Goal: Task Accomplishment & Management: Manage account settings

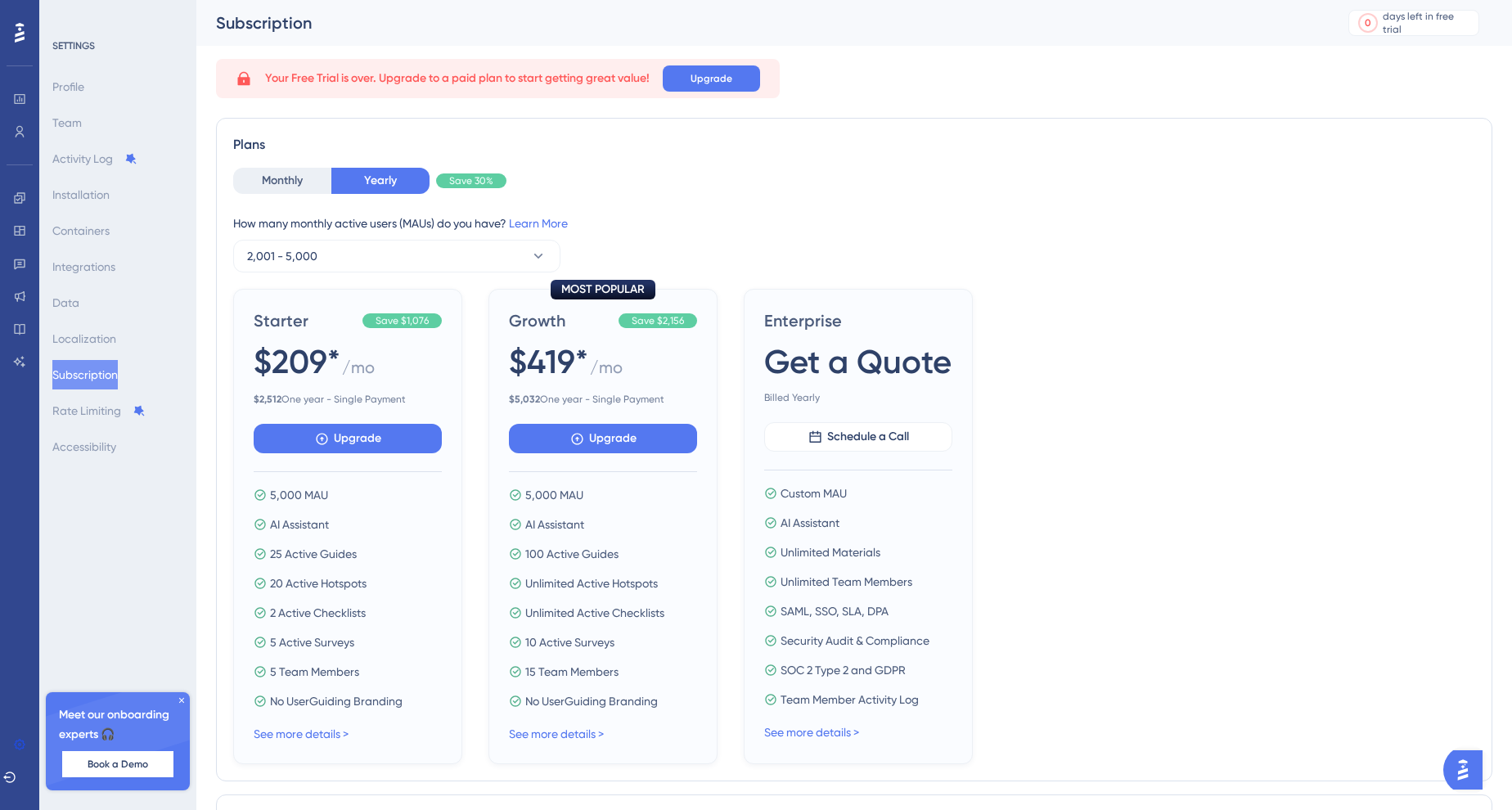
click at [896, 350] on span "Get a Quote" at bounding box center [857, 361] width 187 height 46
click at [129, 78] on div "Profile Team Activity Log Installation Containers Integrations Data Localizatio…" at bounding box center [119, 266] width 133 height 389
click at [276, 176] on button "Monthly" at bounding box center [282, 181] width 98 height 26
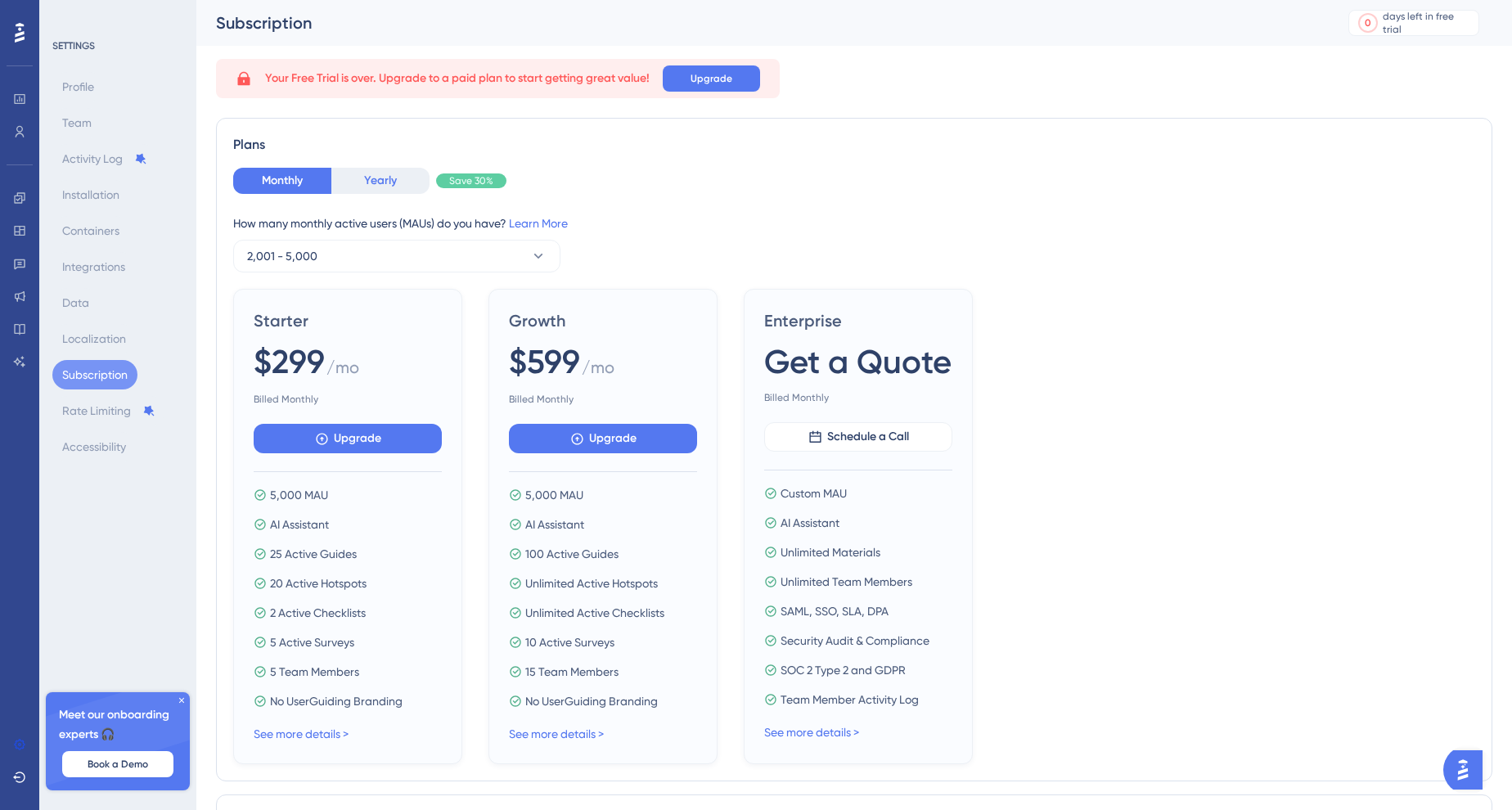
click at [414, 180] on button "Yearly" at bounding box center [380, 181] width 98 height 26
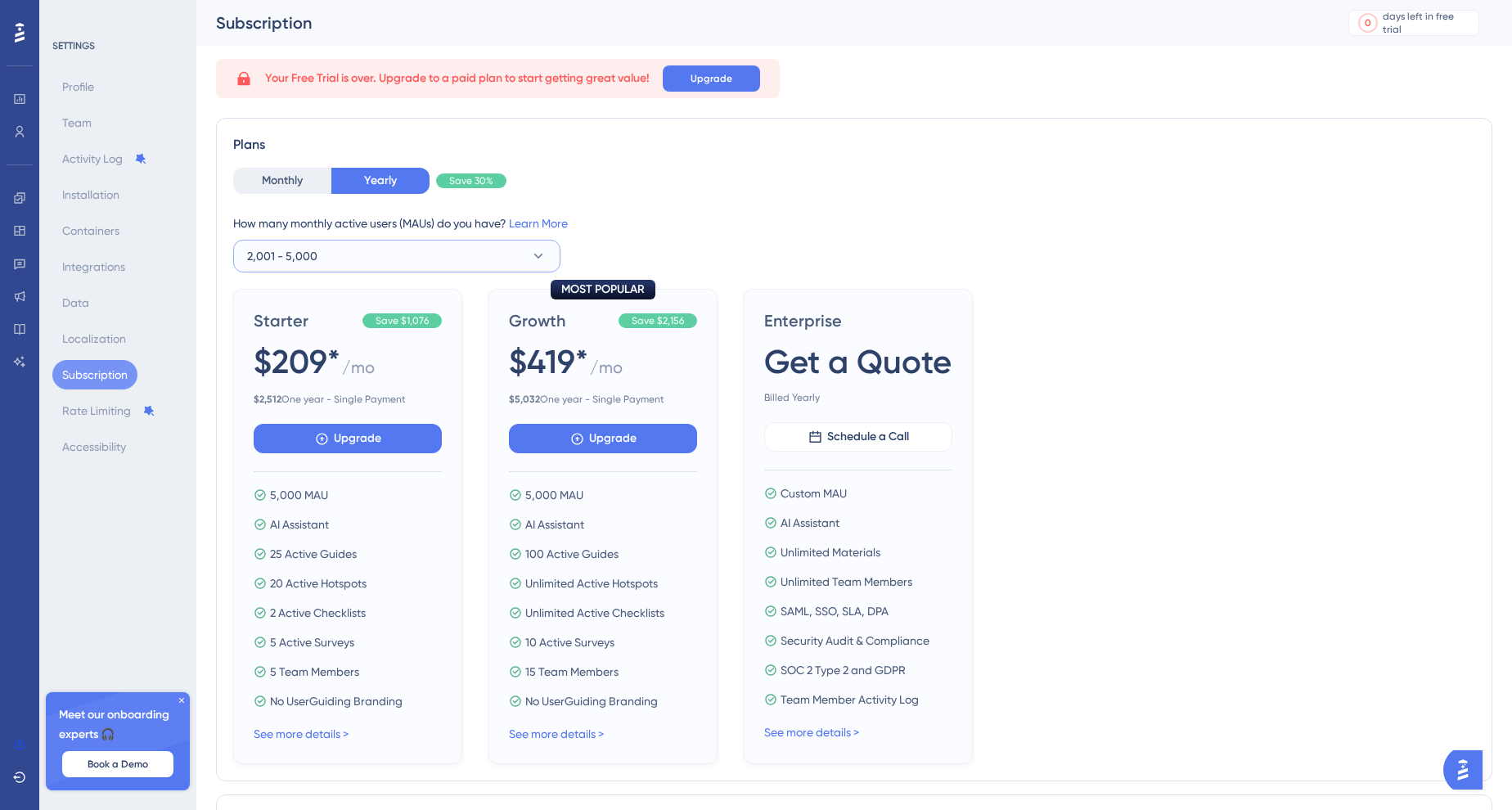
click at [421, 246] on button "2,001 - 5,000" at bounding box center [396, 255] width 327 height 33
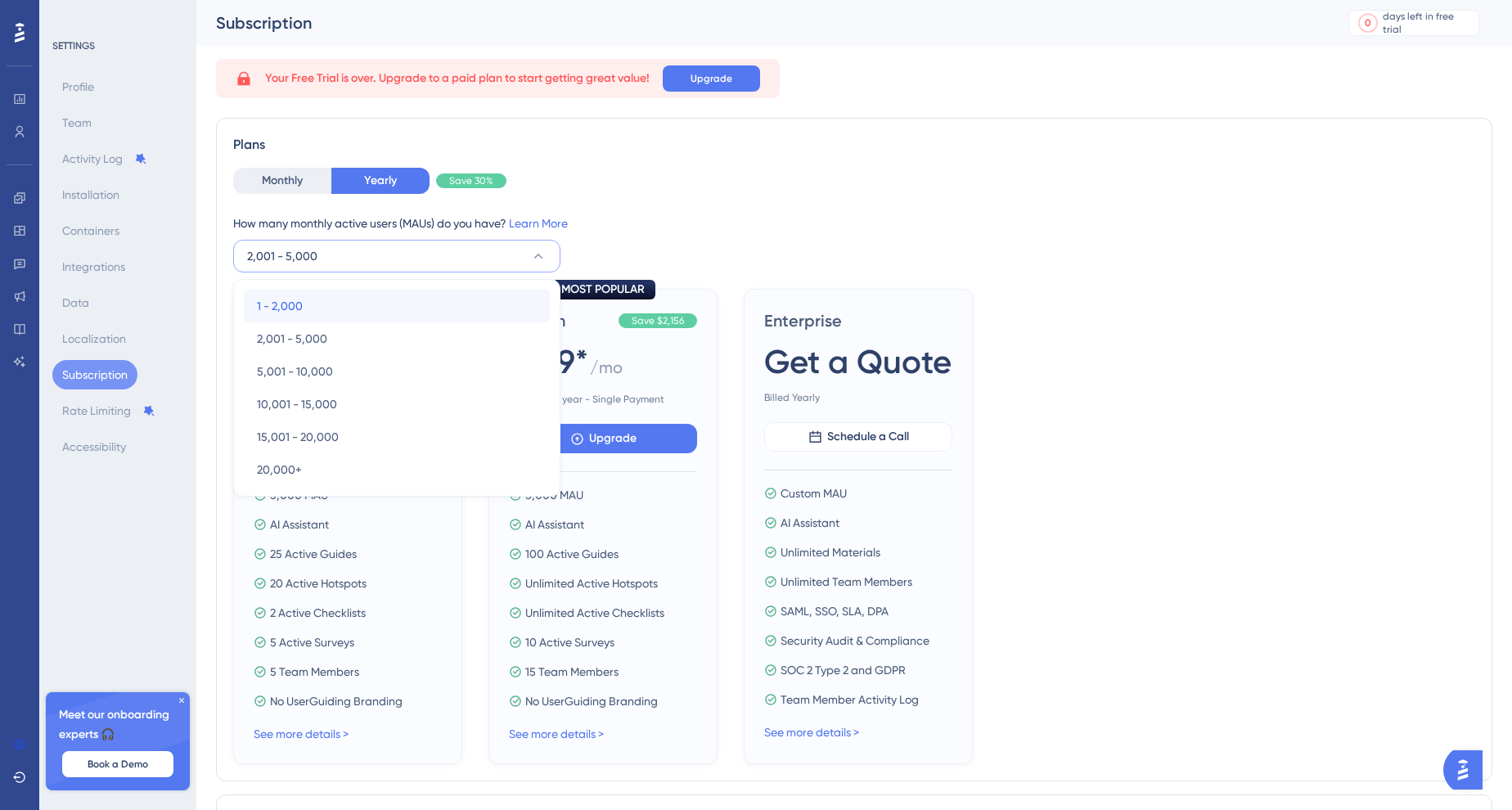
click at [388, 302] on div "1 - 2,000 1 - 2,000" at bounding box center [397, 306] width 280 height 33
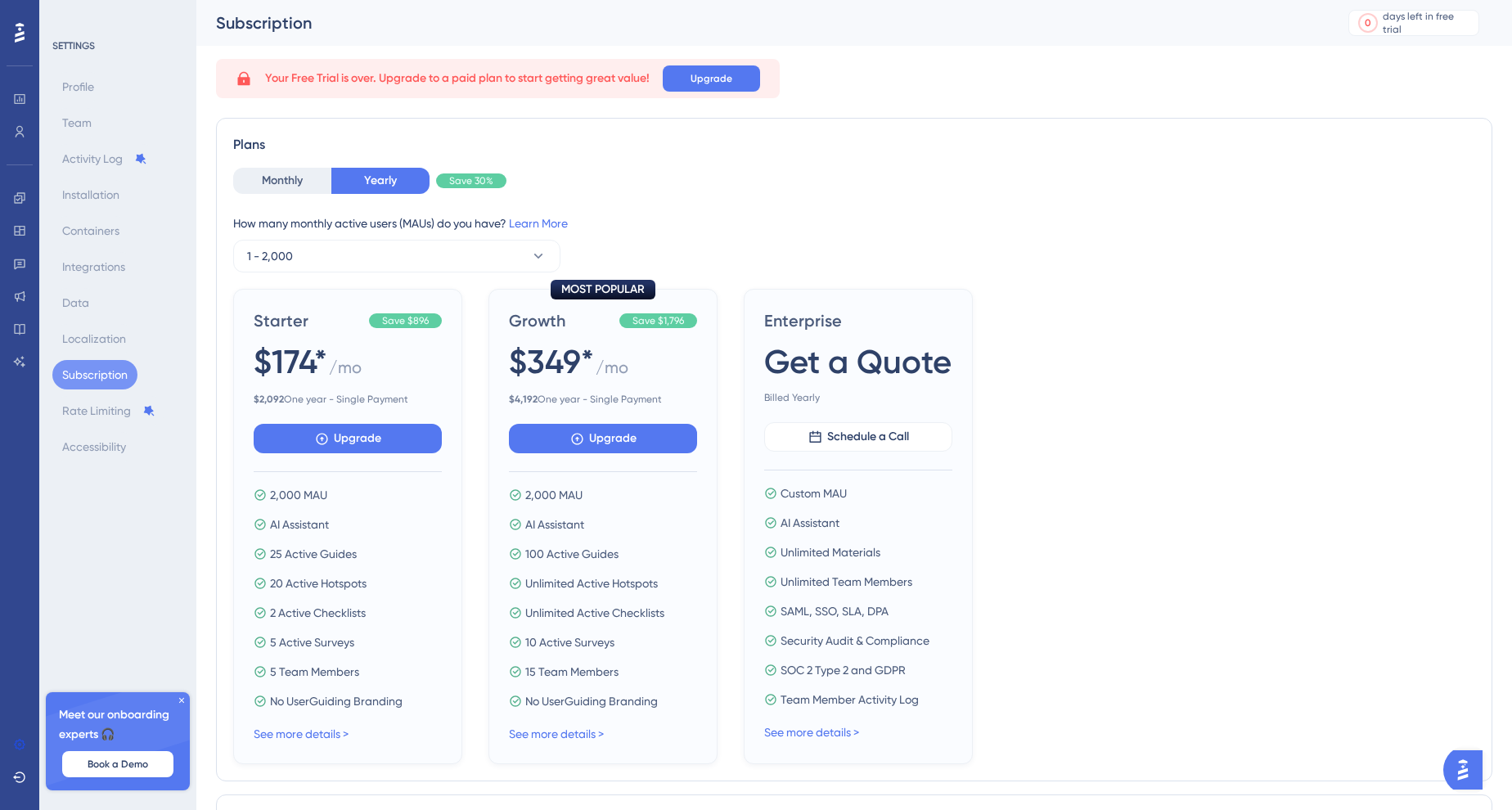
click at [613, 226] on div "How many monthly active users (MAUs) do you have? Learn More" at bounding box center [853, 223] width 1241 height 19
click at [540, 255] on icon at bounding box center [539, 256] width 9 height 5
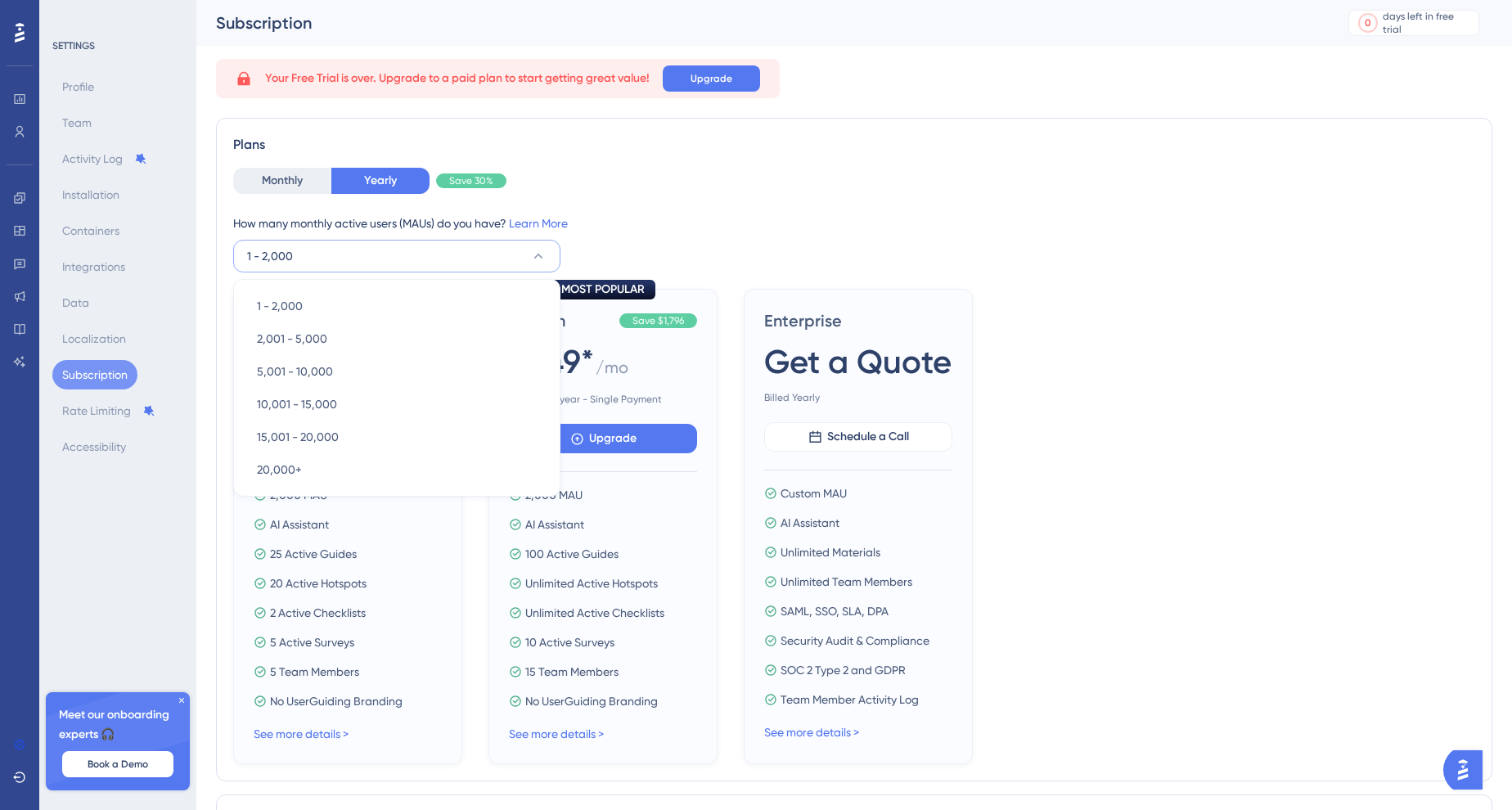
click at [692, 222] on div "How many monthly active users (MAUs) do you have? Learn More" at bounding box center [853, 223] width 1241 height 19
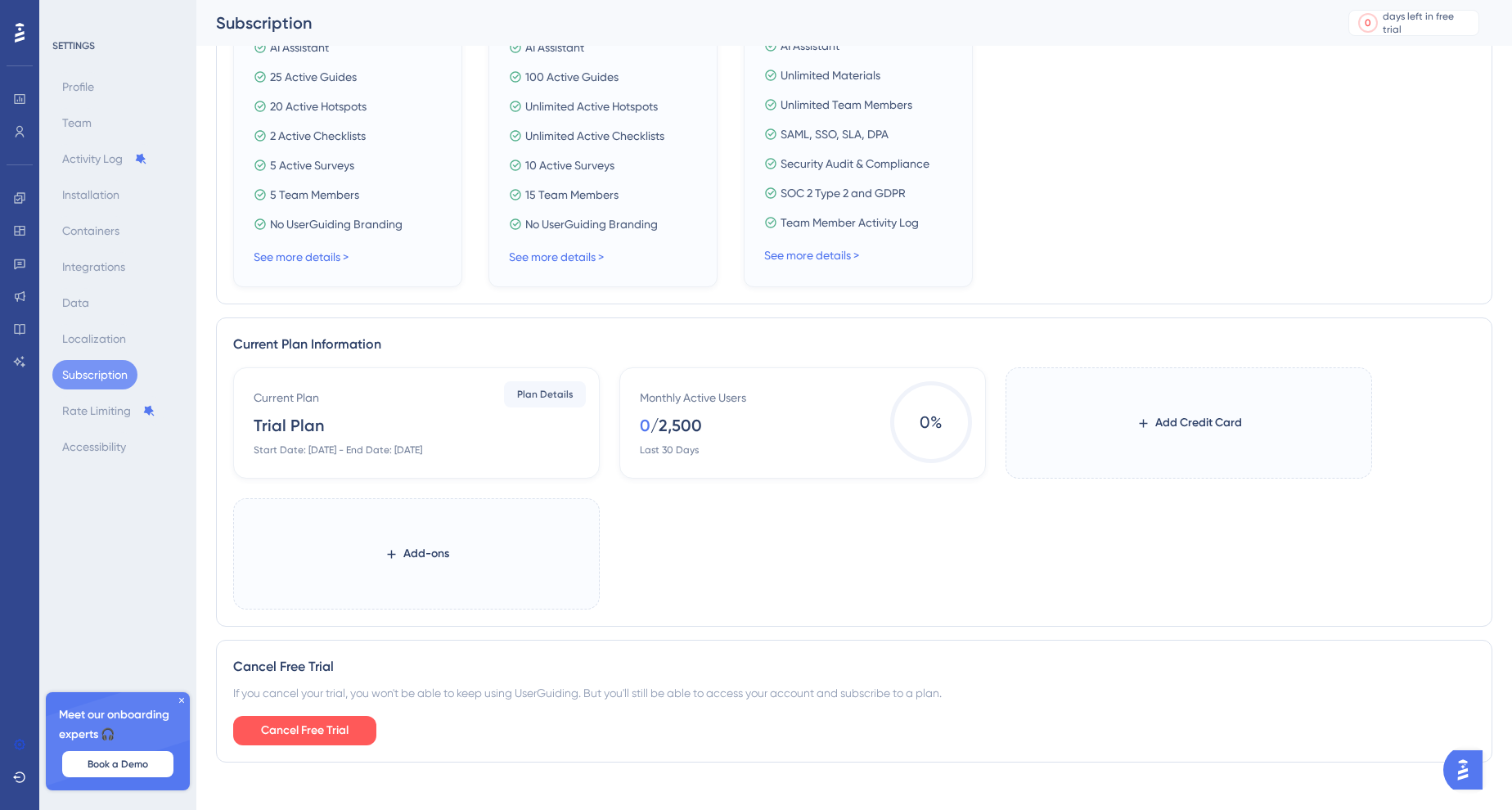
scroll to position [508, 0]
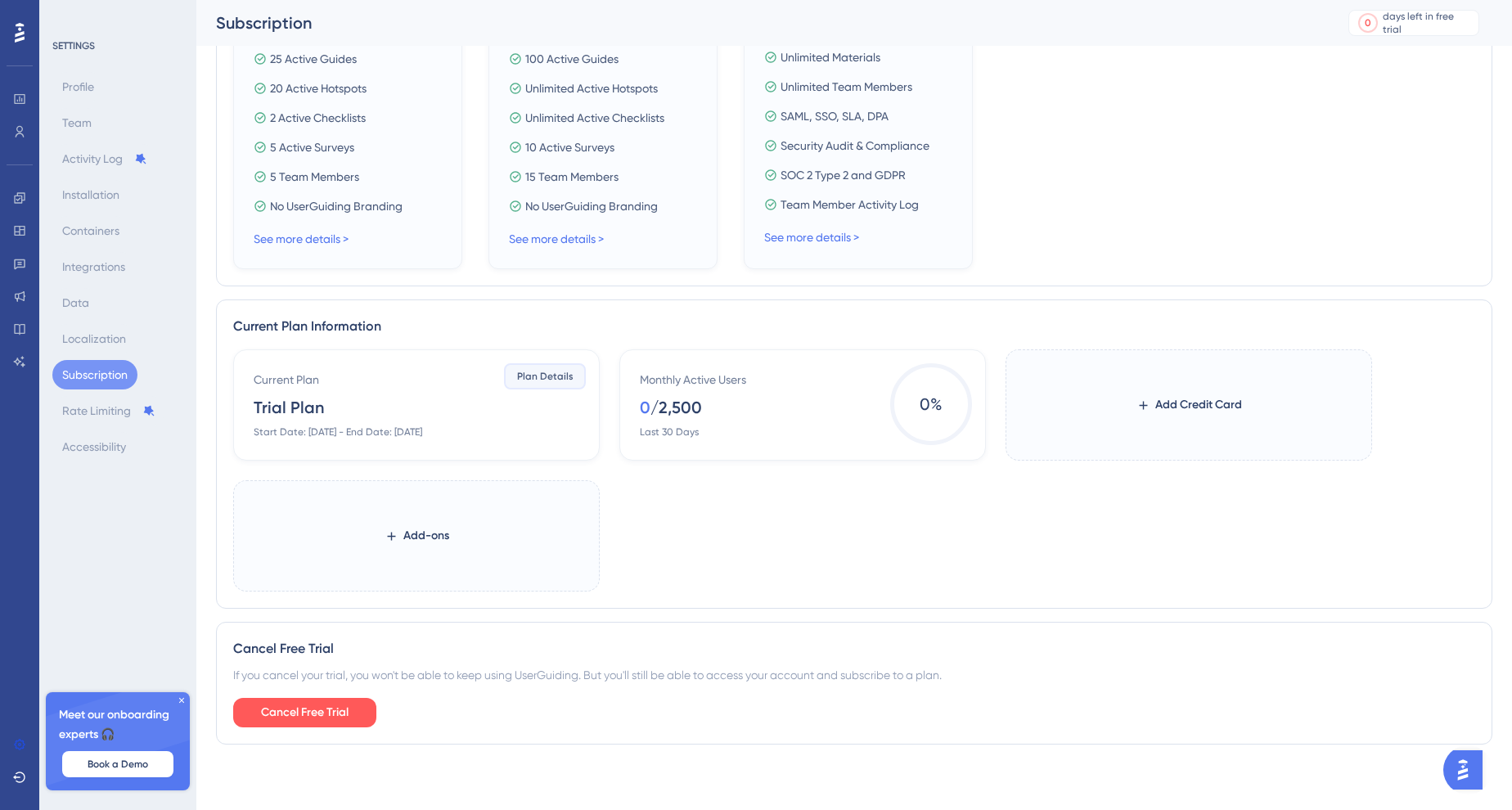
click at [550, 375] on span "Plan Details" at bounding box center [545, 376] width 56 height 13
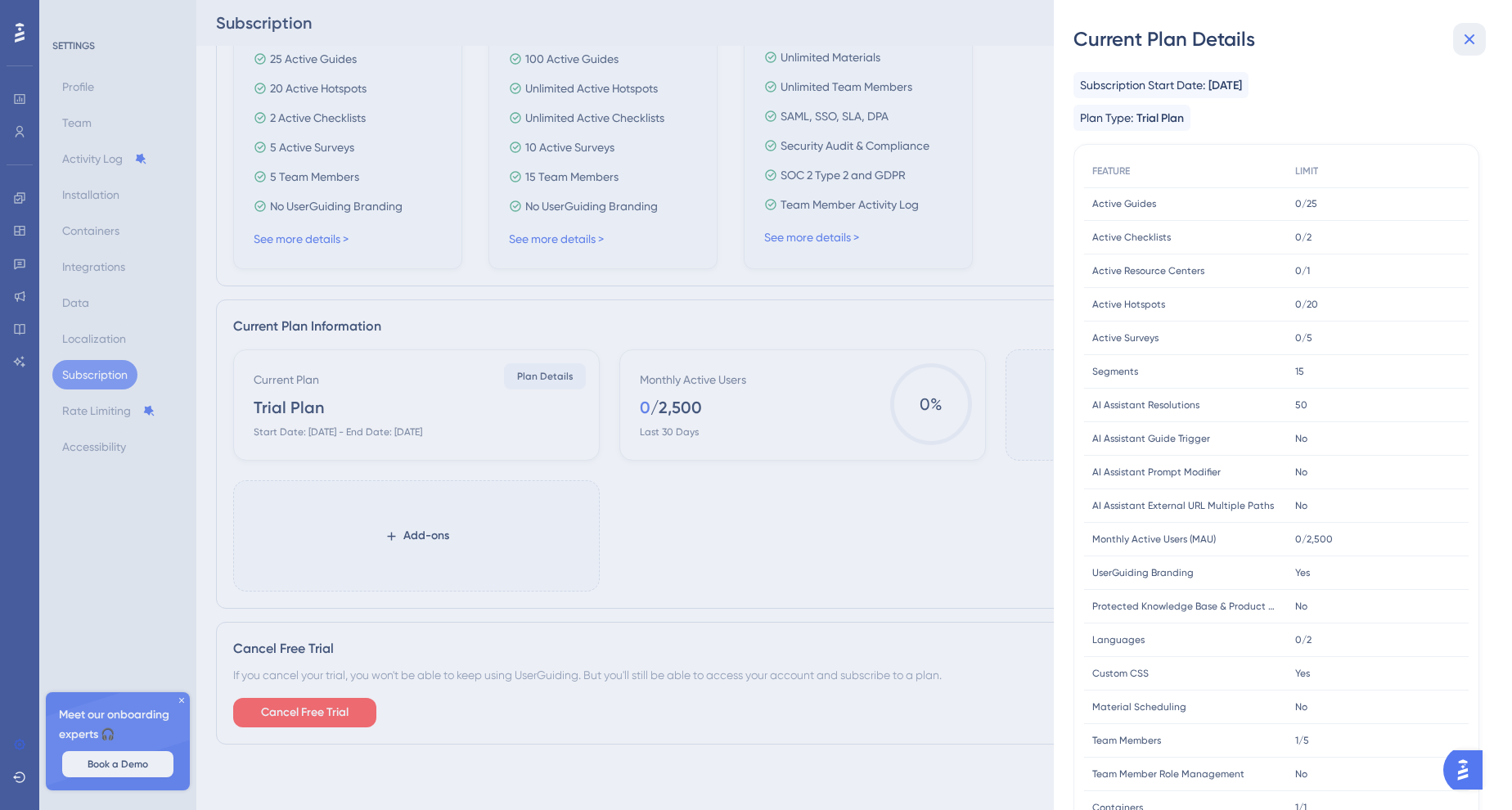
click at [1478, 31] on icon at bounding box center [1468, 39] width 19 height 19
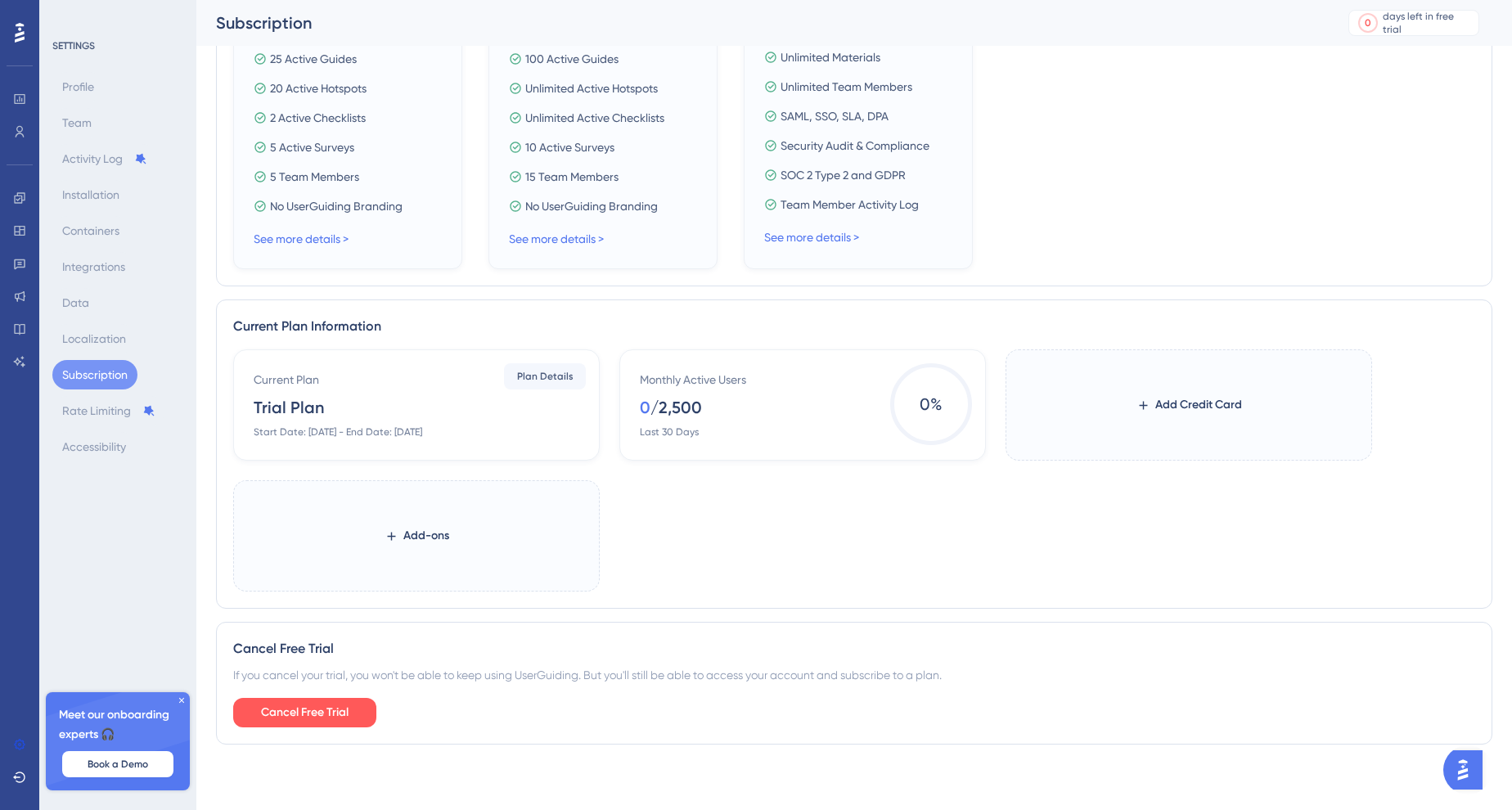
click at [917, 402] on span "0 %" at bounding box center [930, 403] width 82 height 82
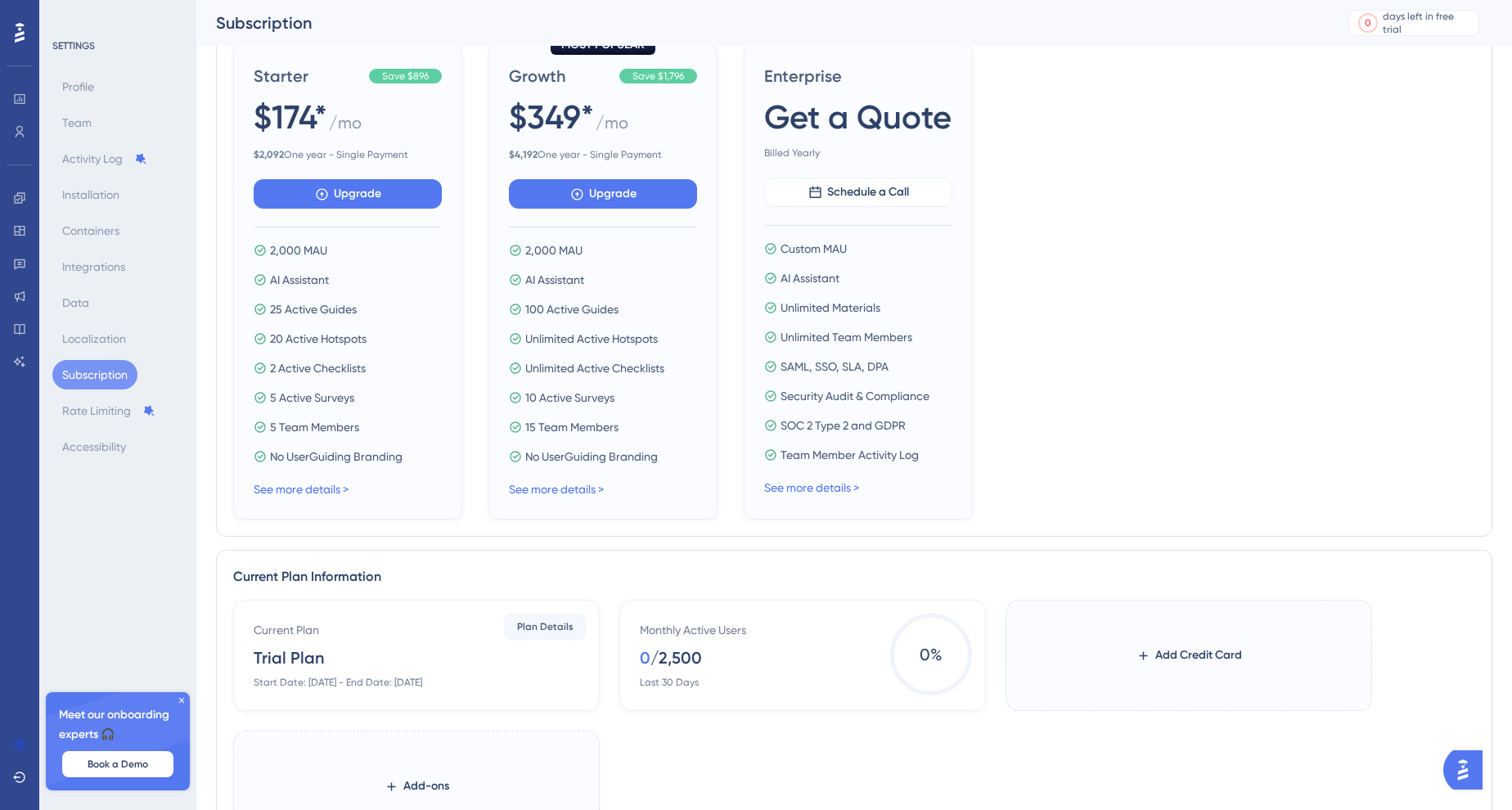
scroll to position [154, 0]
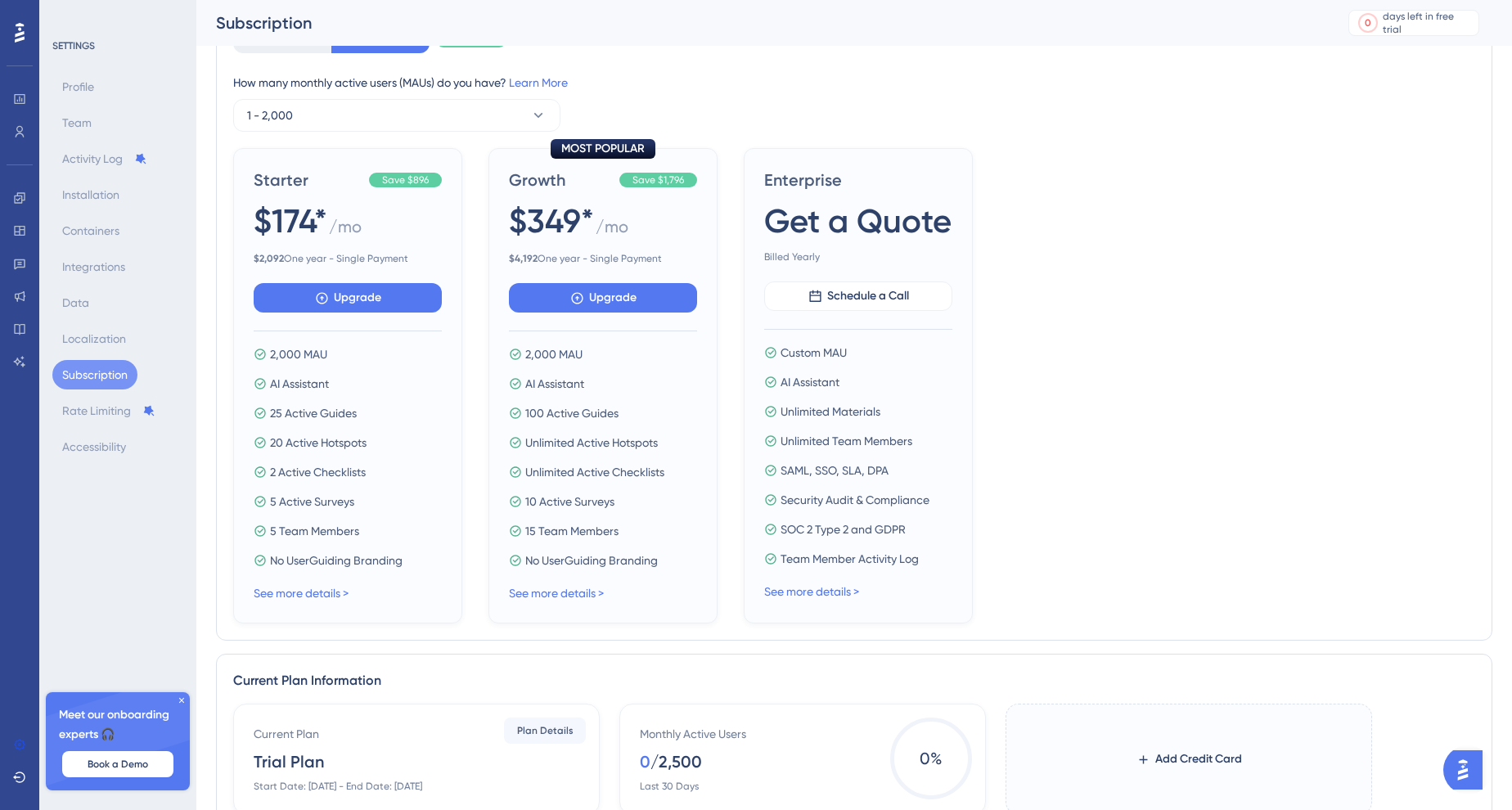
click at [182, 701] on icon at bounding box center [182, 700] width 5 height 5
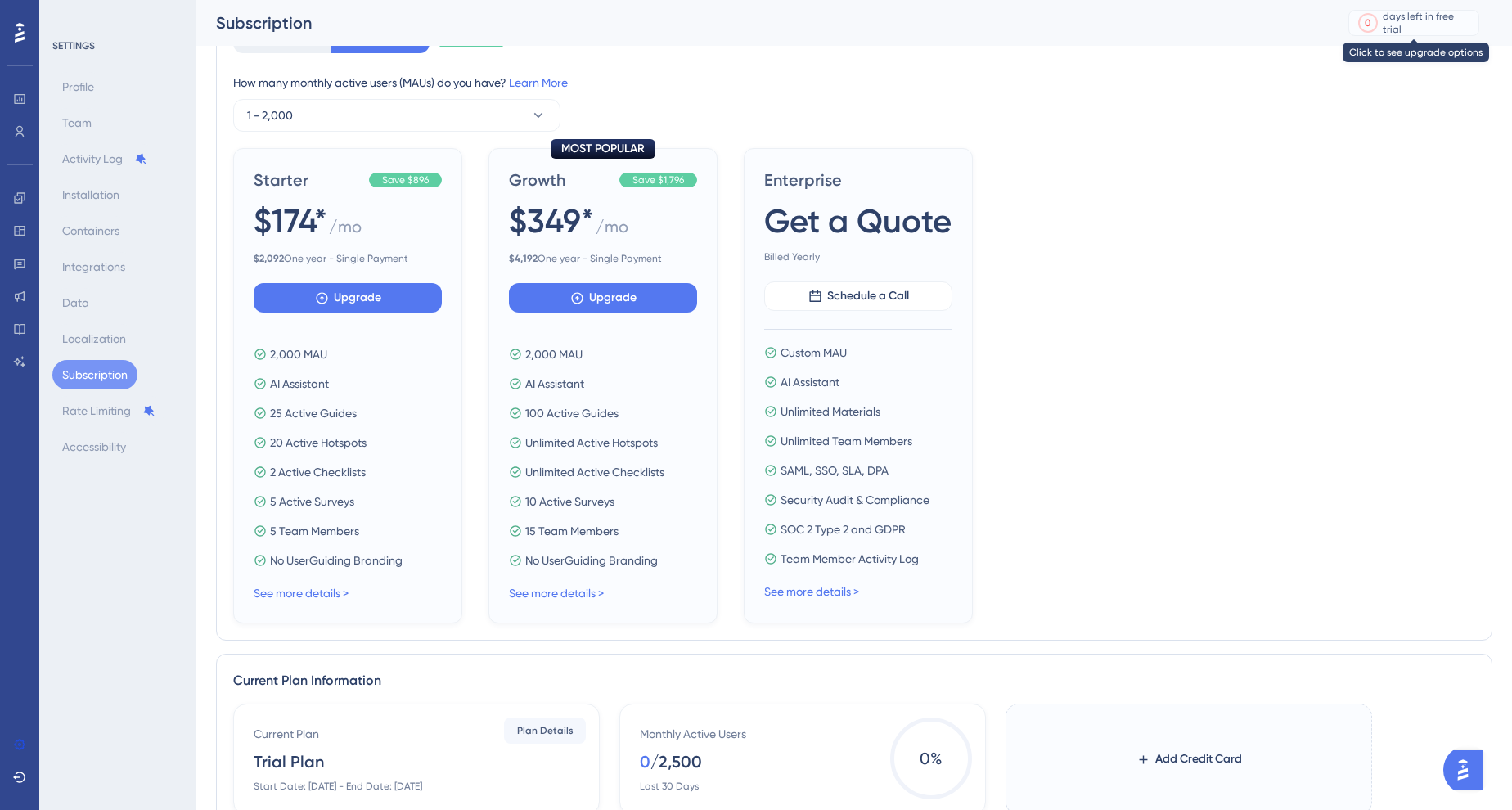
click at [1440, 18] on div "days left in free trial" at bounding box center [1428, 23] width 91 height 26
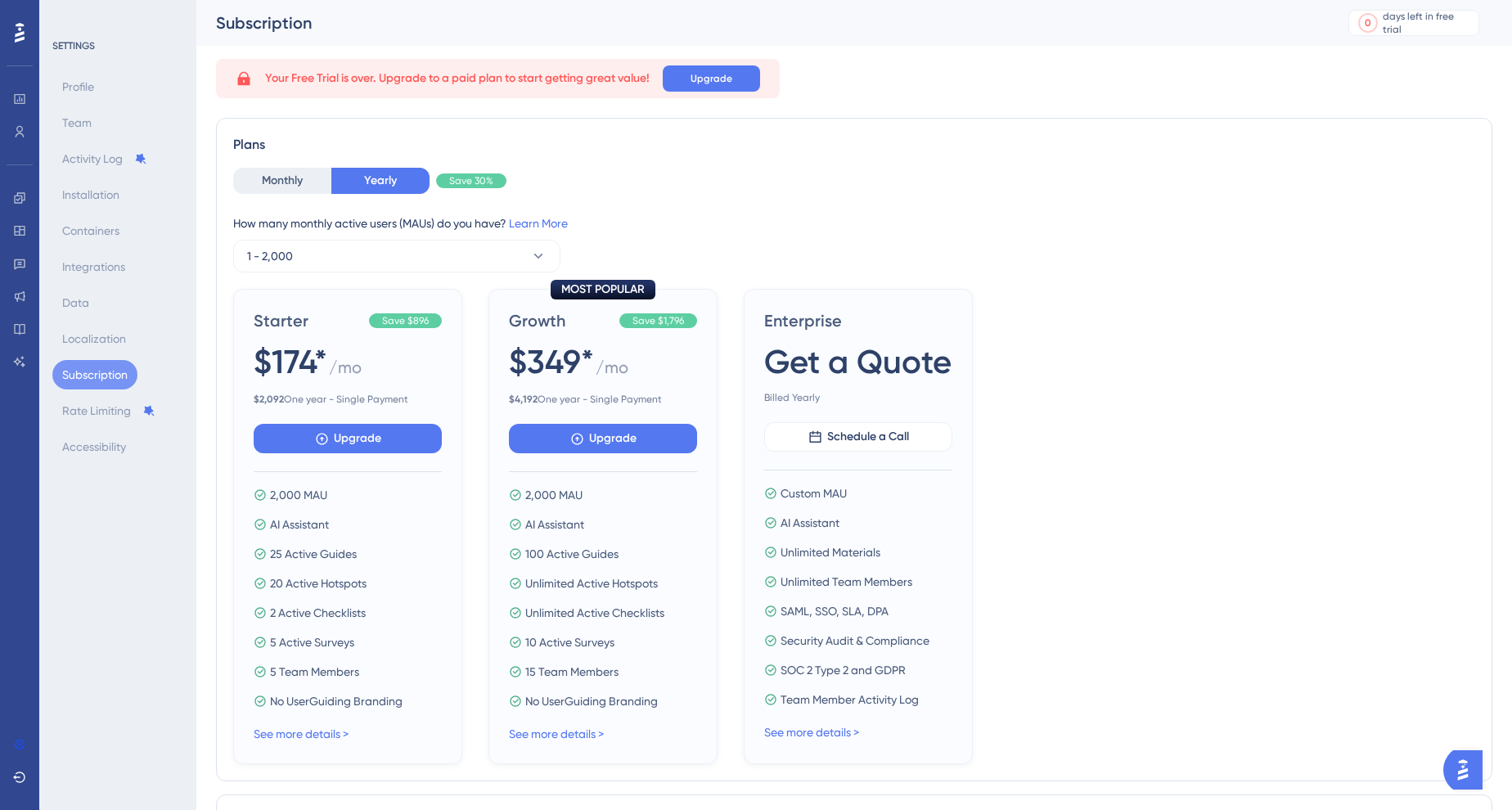
click at [21, 29] on icon at bounding box center [20, 32] width 10 height 19
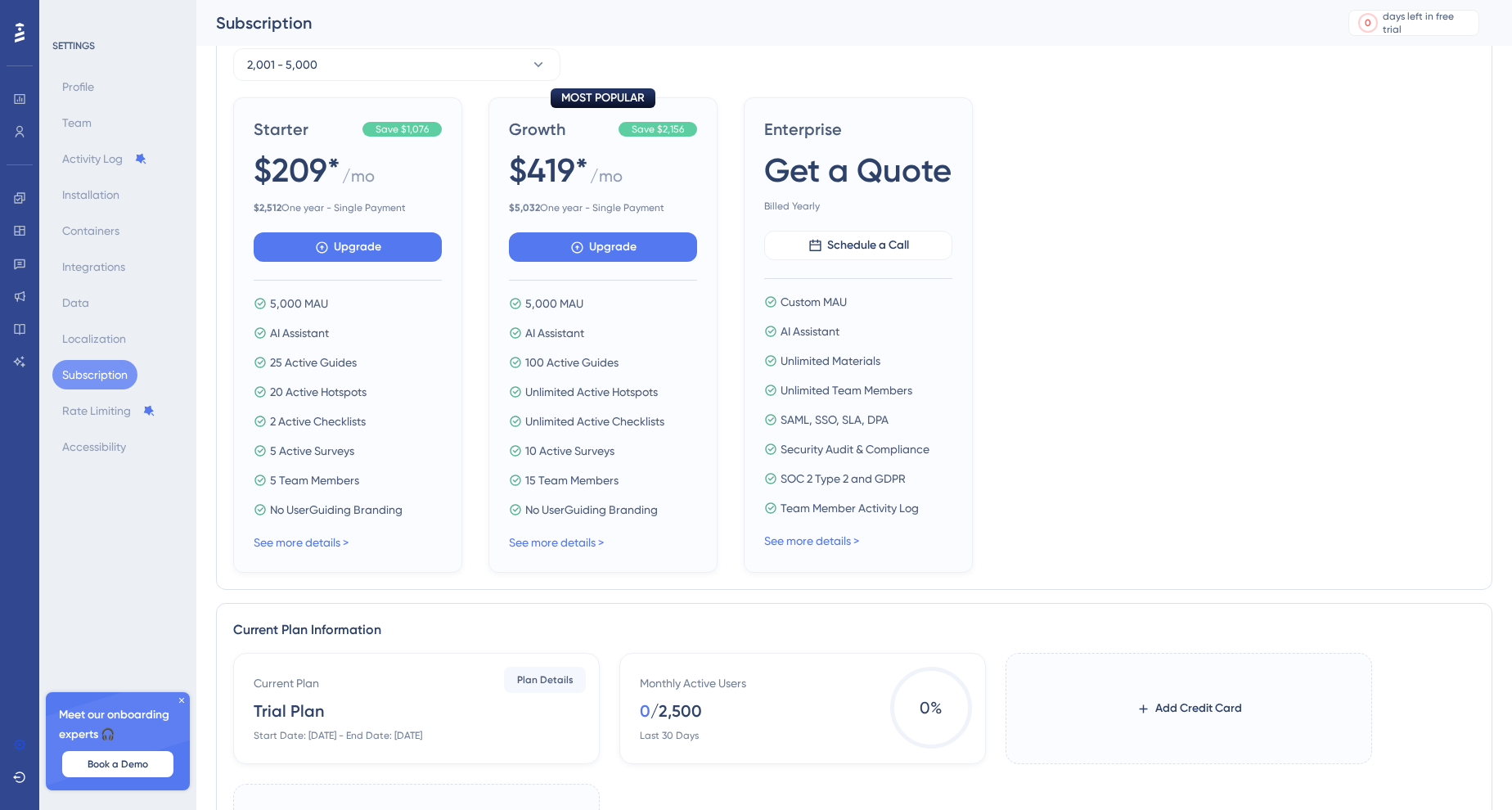
scroll to position [508, 0]
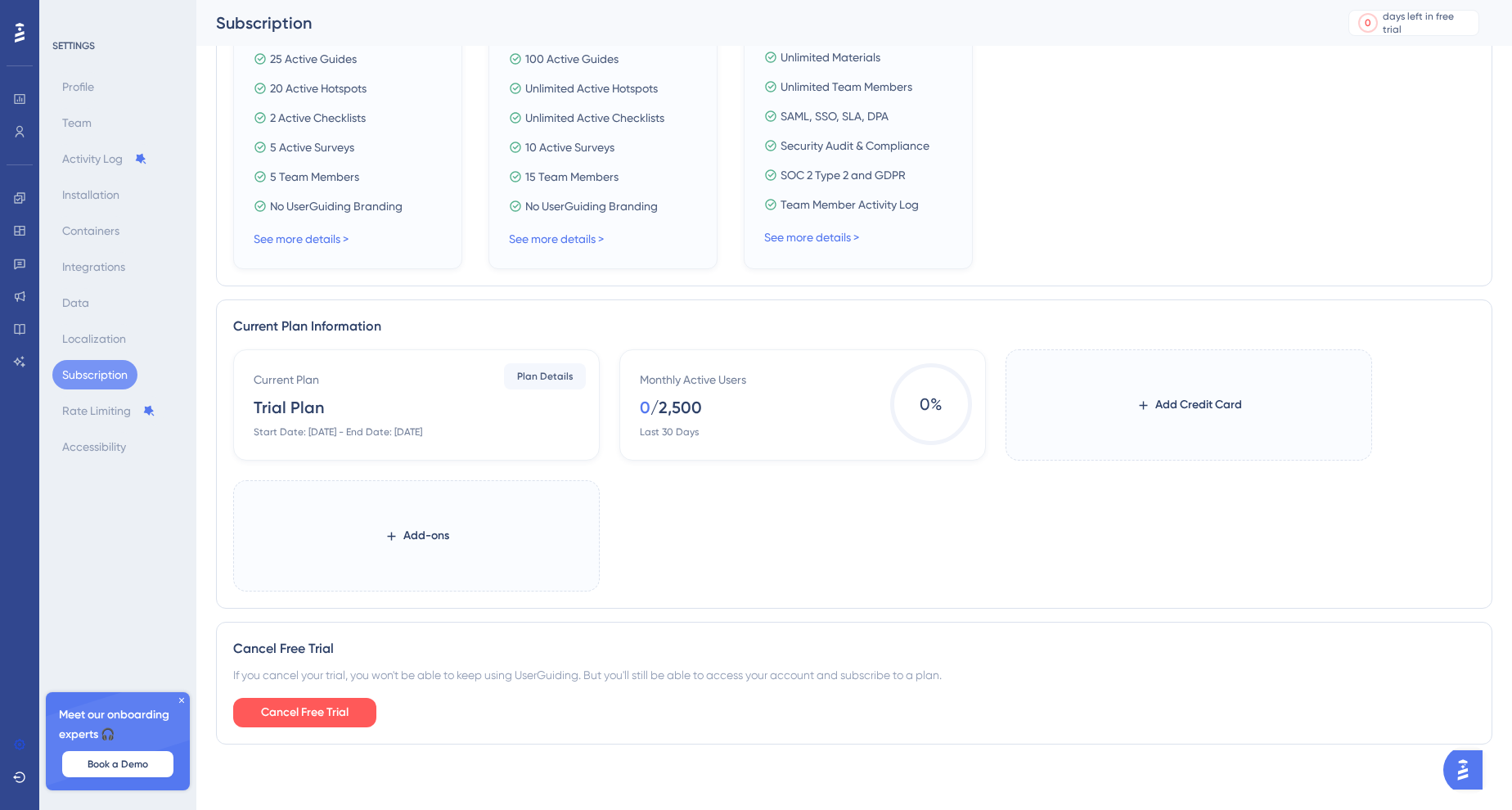
click at [1466, 762] on img "Open AI Assistant Launcher" at bounding box center [1462, 769] width 29 height 29
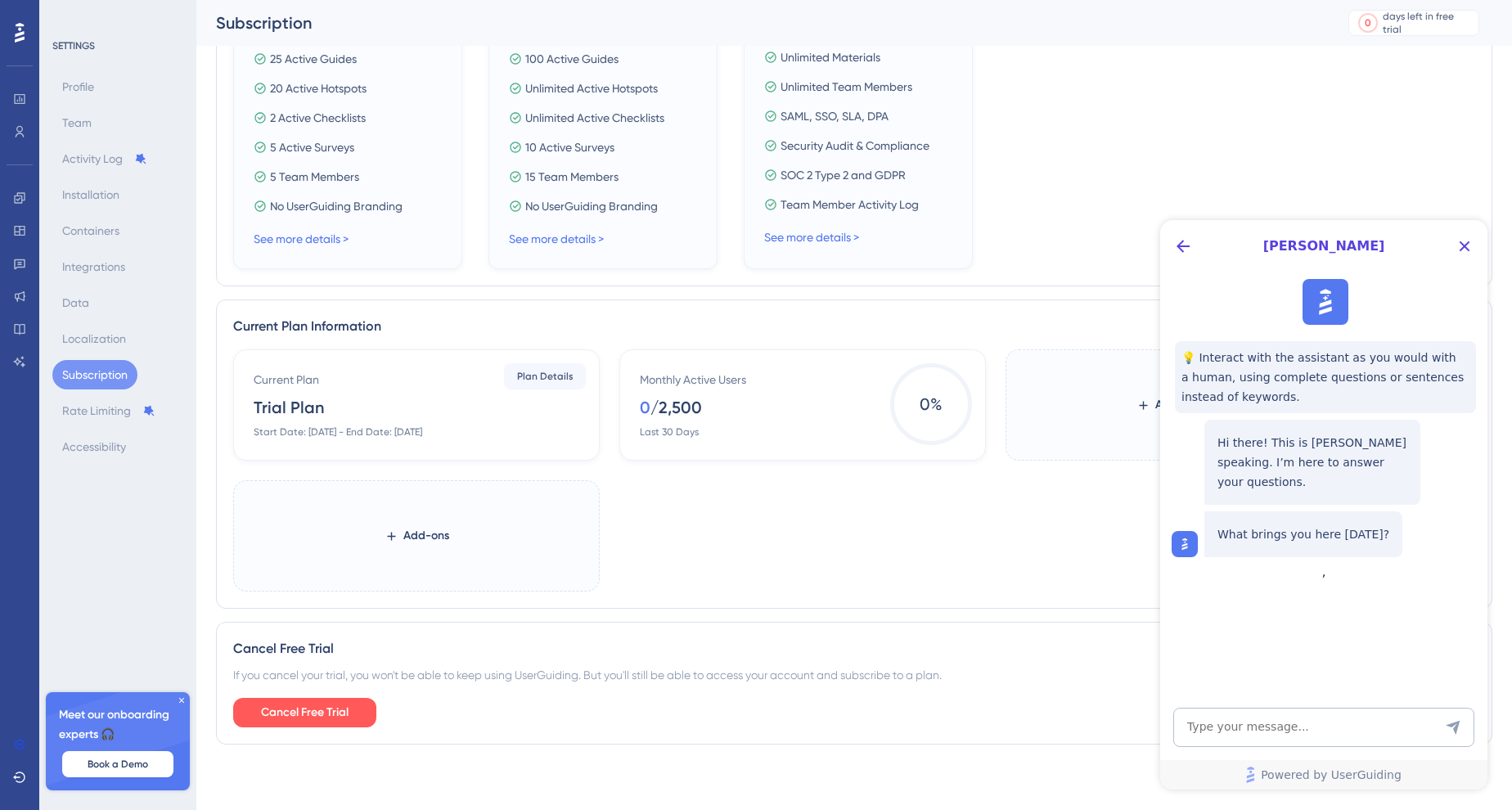
scroll to position [0, 0]
click at [1458, 242] on icon "Close Button" at bounding box center [1463, 245] width 19 height 19
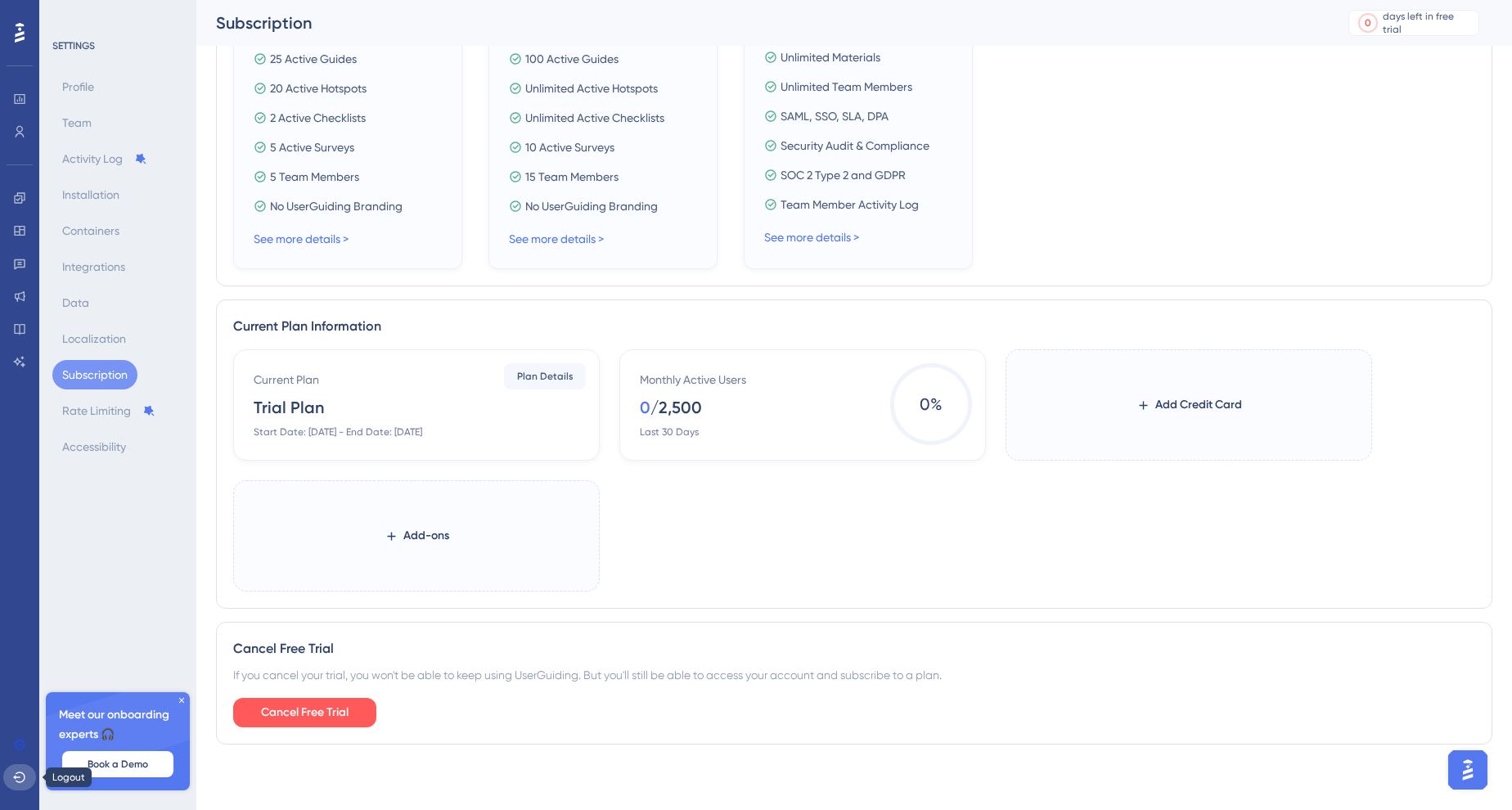
click at [16, 779] on icon at bounding box center [20, 777] width 13 height 13
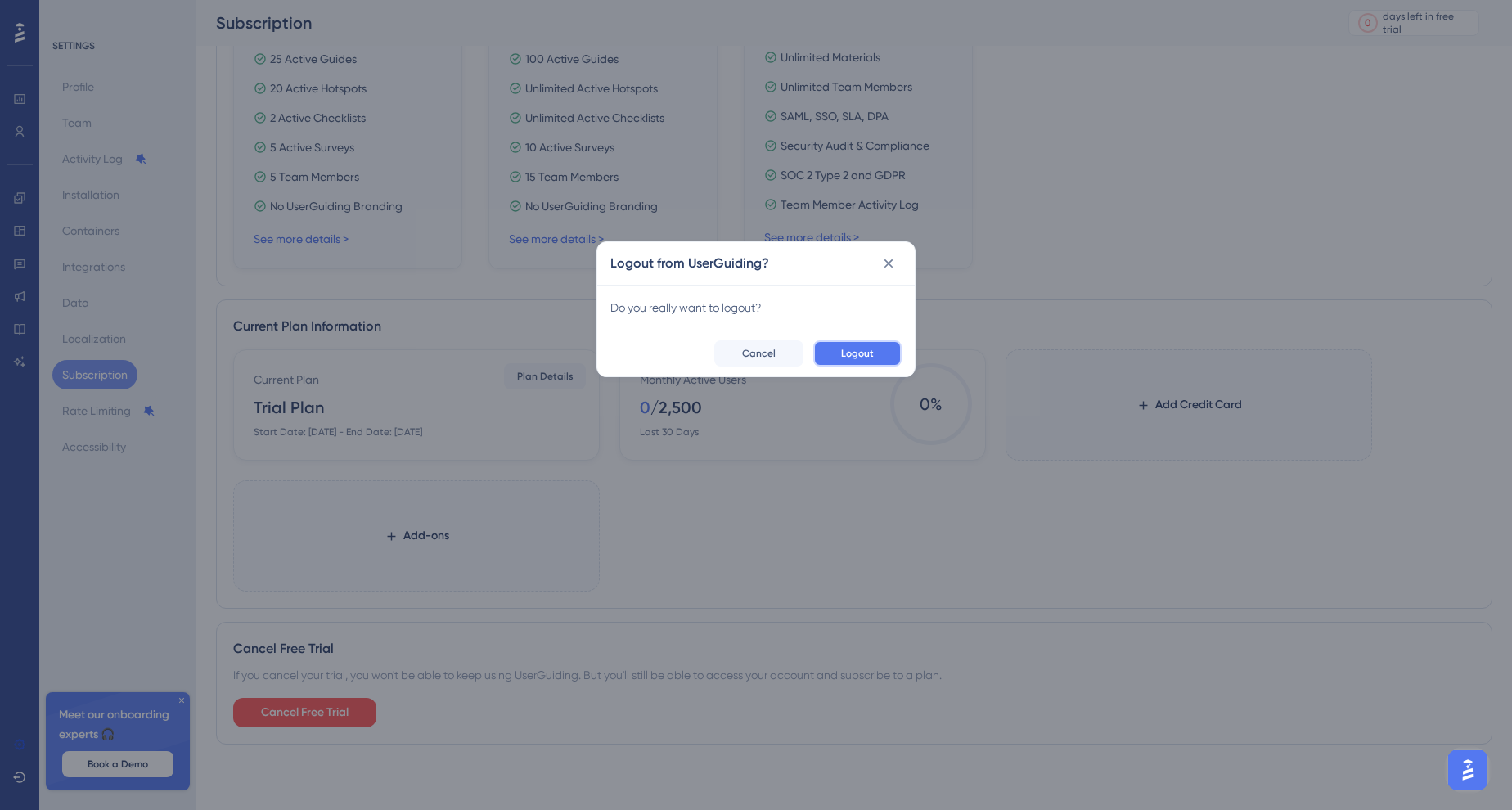
click at [874, 353] on button "Logout" at bounding box center [856, 353] width 88 height 26
